Goal: Task Accomplishment & Management: Use online tool/utility

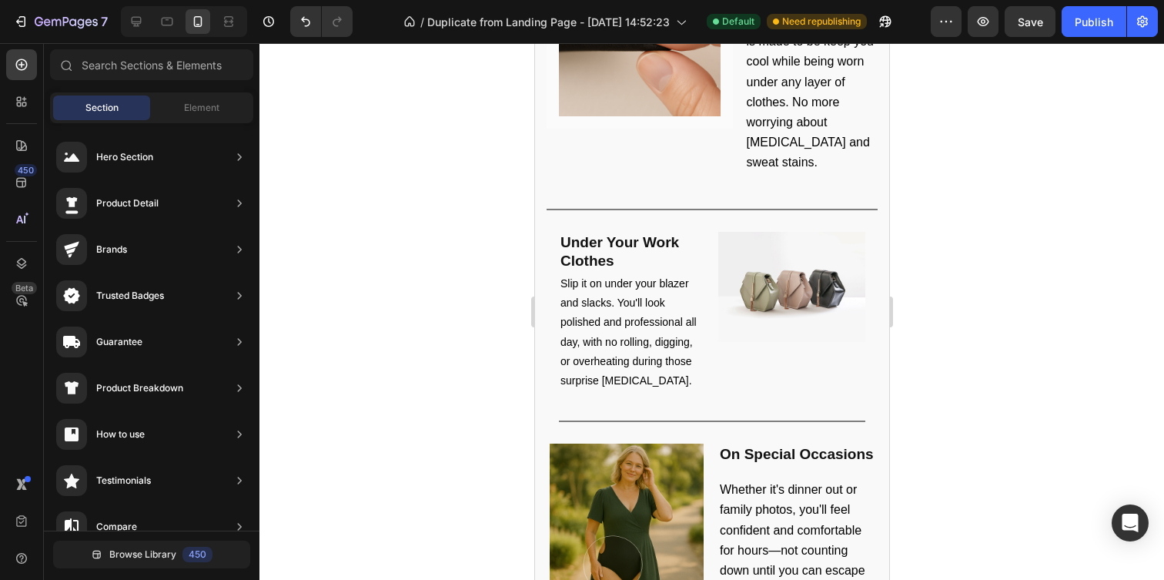
scroll to position [2544, 0]
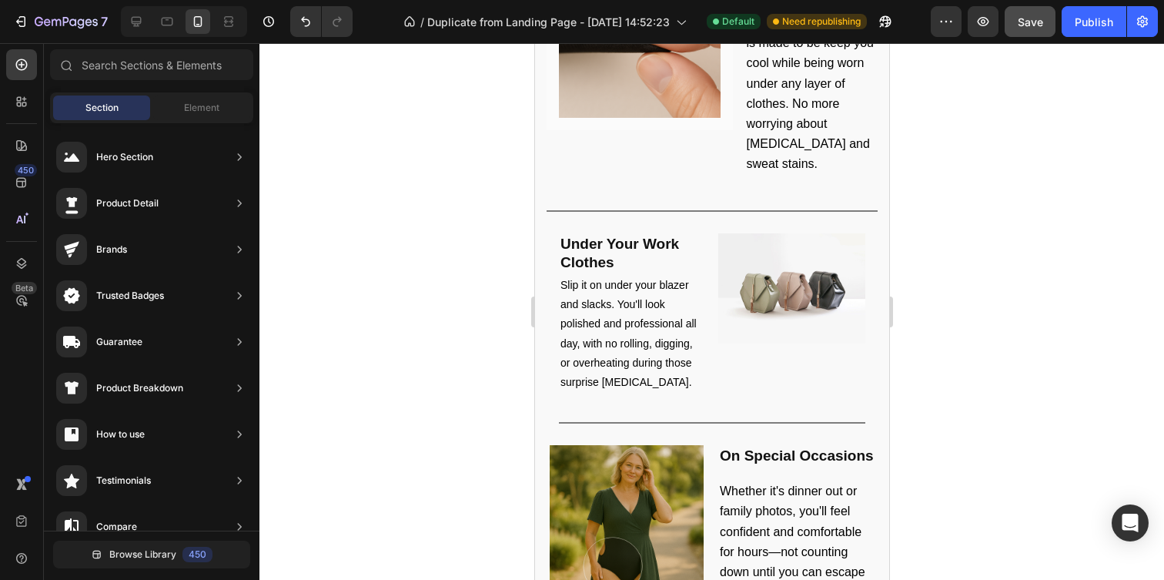
click at [1044, 28] on button "Save" at bounding box center [1030, 21] width 51 height 31
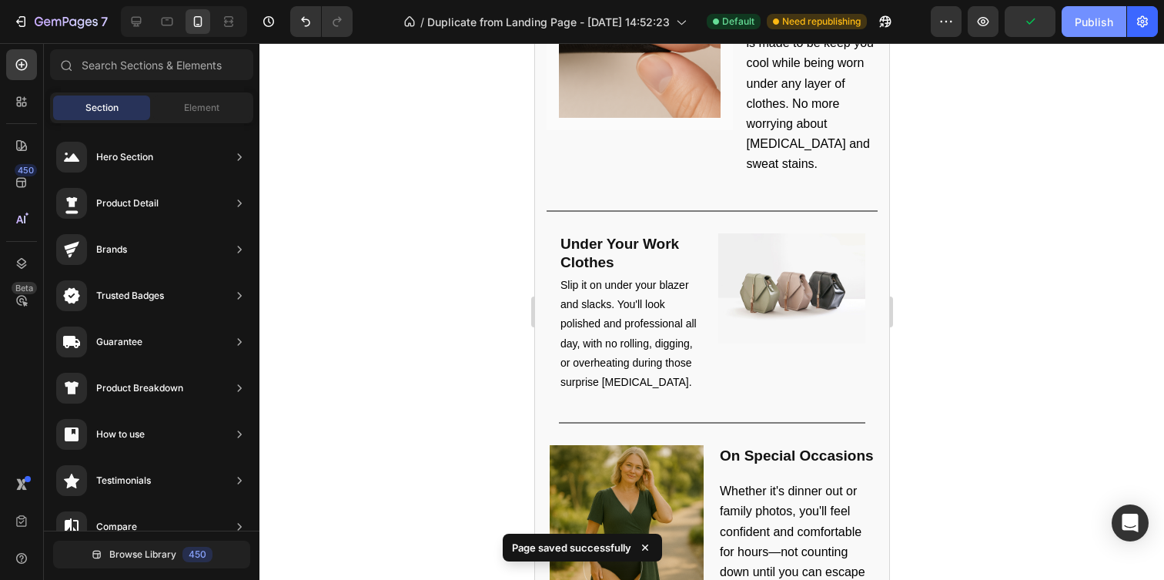
click at [1101, 12] on button "Publish" at bounding box center [1094, 21] width 65 height 31
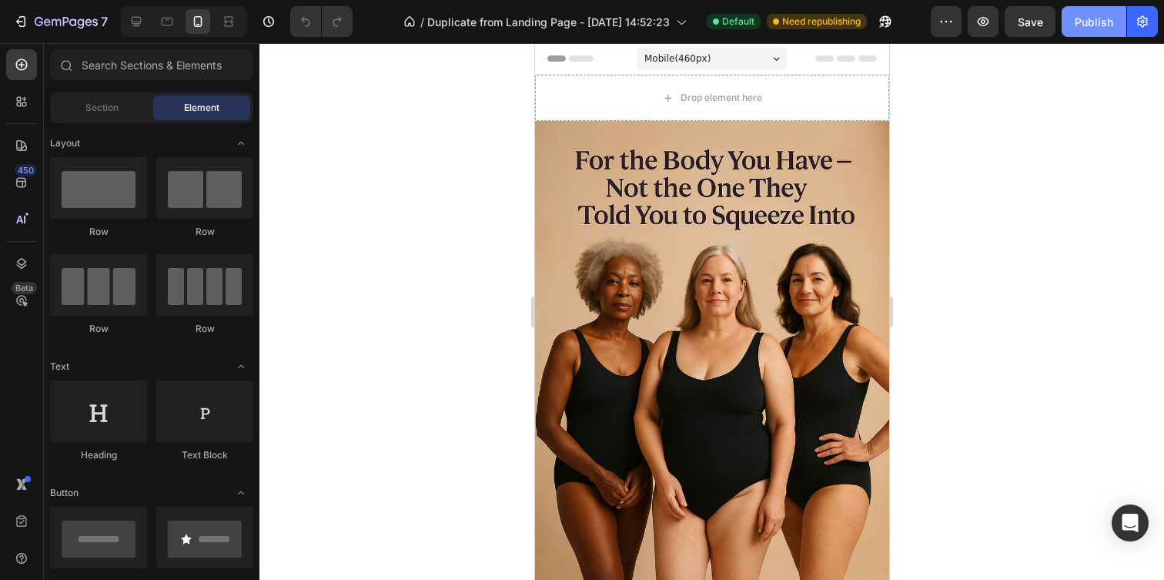
click at [1080, 32] on button "Publish" at bounding box center [1094, 21] width 65 height 31
